Goal: Check status

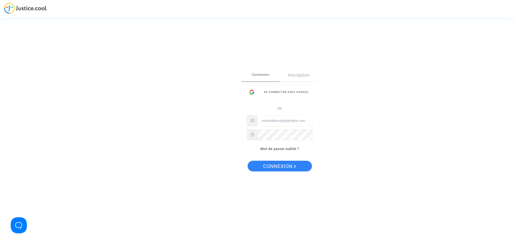
type input "[EMAIL_ADDRESS][DOMAIN_NAME]"
click at [285, 167] on span "Connexion" at bounding box center [279, 166] width 33 height 11
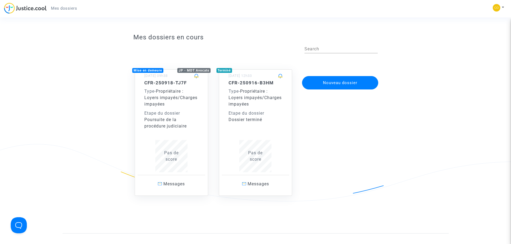
click at [195, 86] on div "CFR-250918-TJ7F Type - Propriétaire : Loyers impayés/Charges impayées Etape du …" at bounding box center [171, 104] width 54 height 49
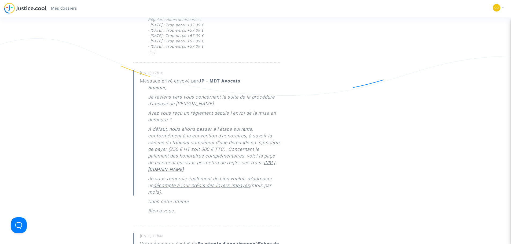
scroll to position [403, 0]
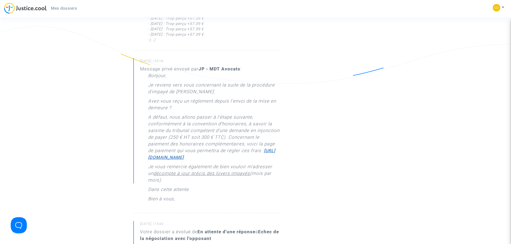
click at [210, 160] on u "https://buy.stripe.com/28o8ApfDg5hO3e0bIO" at bounding box center [211, 154] width 127 height 12
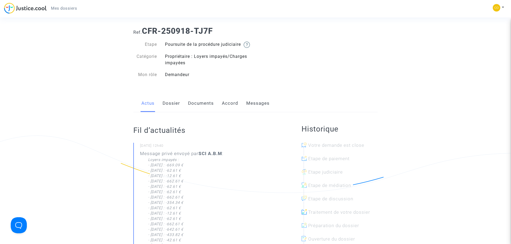
scroll to position [0, 0]
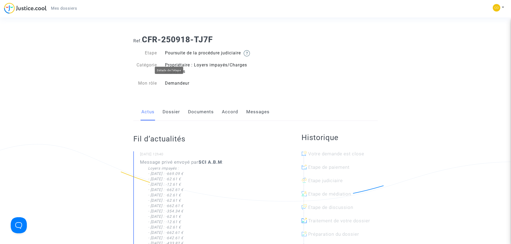
click at [244, 57] on img at bounding box center [247, 53] width 6 height 6
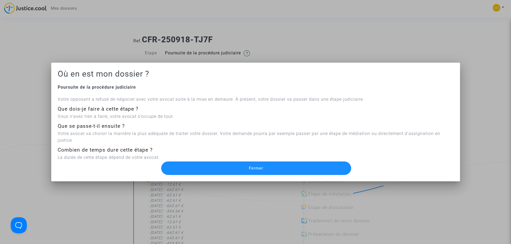
click at [193, 164] on button "Fermer" at bounding box center [256, 168] width 190 height 13
